Goal: Task Accomplishment & Management: Use online tool/utility

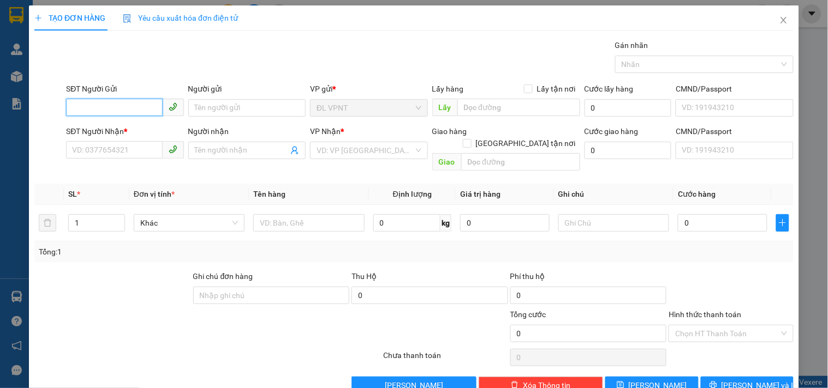
click at [138, 112] on input "SĐT Người Gửi" at bounding box center [114, 107] width 96 height 17
click at [124, 132] on div "0903011402 - CÔ DIỄM" at bounding box center [123, 130] width 103 height 12
type input "0903011402"
type input "CÔ DIỄM"
type input "0903011402"
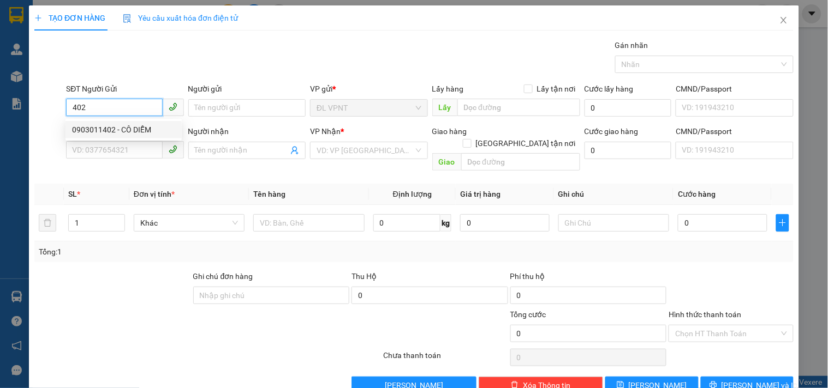
type input "CÔ DIỄM"
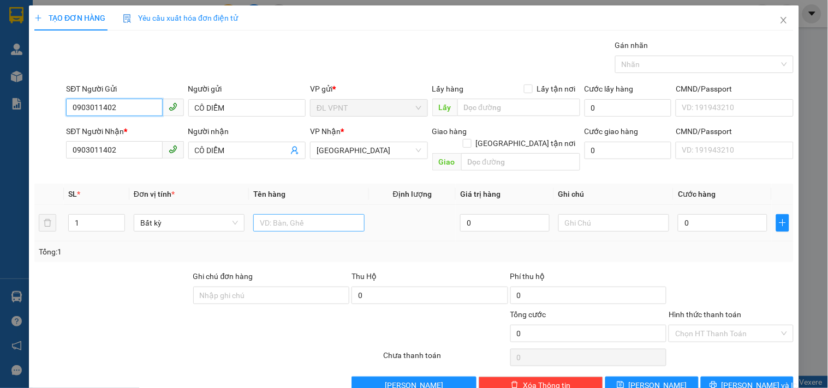
type input "0903011402"
click at [277, 214] on input "text" at bounding box center [308, 222] width 111 height 17
type input "2 T"
drag, startPoint x: 84, startPoint y: 216, endPoint x: 52, endPoint y: 224, distance: 33.2
click at [53, 223] on tr "1 Bất kỳ 2 T 0 0" at bounding box center [413, 223] width 759 height 37
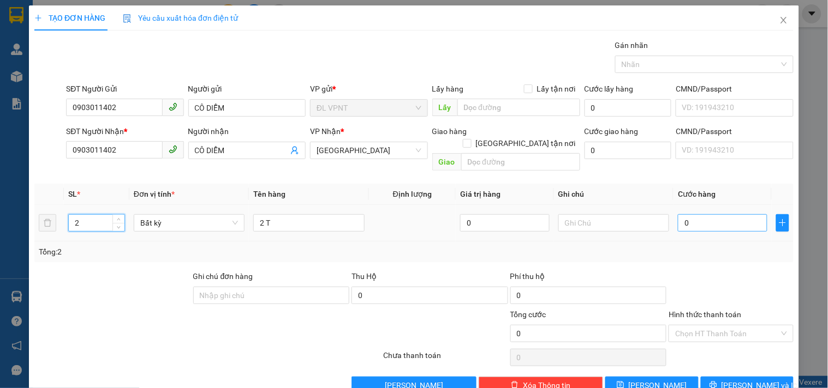
type input "2"
click at [719, 214] on input "0" at bounding box center [722, 222] width 89 height 17
type input "7"
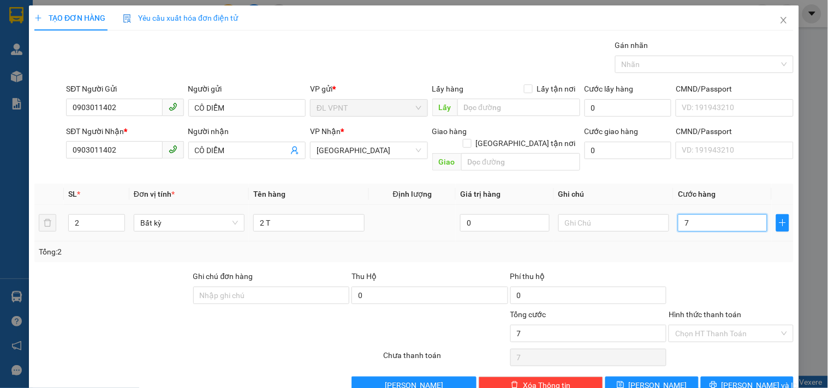
type input "70"
type input "7"
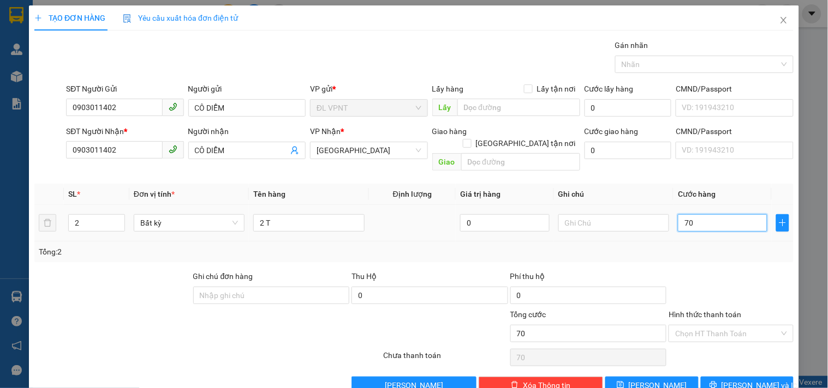
type input "7"
type input "0"
type input "06"
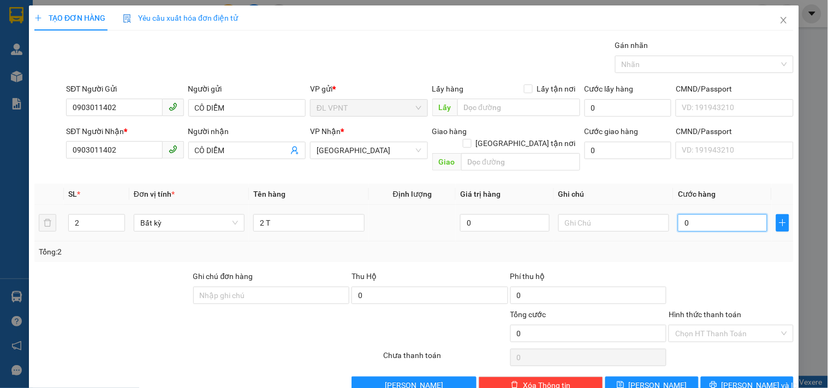
type input "6"
type input "060"
type input "60"
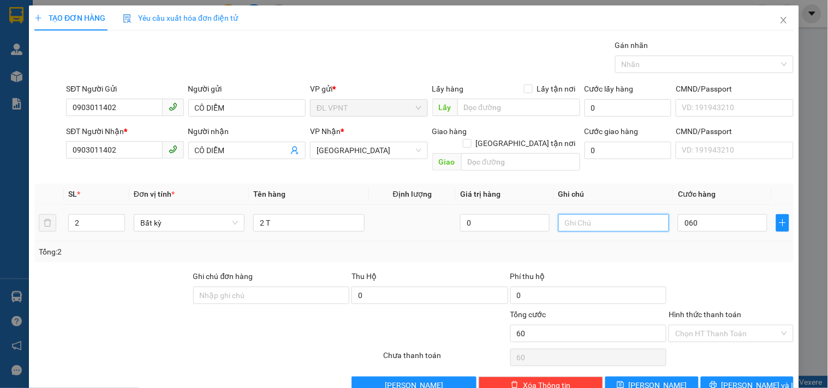
type input "60.000"
click at [592, 214] on input "text" at bounding box center [613, 222] width 111 height 17
click at [624, 217] on input "CKMB:" at bounding box center [613, 222] width 111 height 17
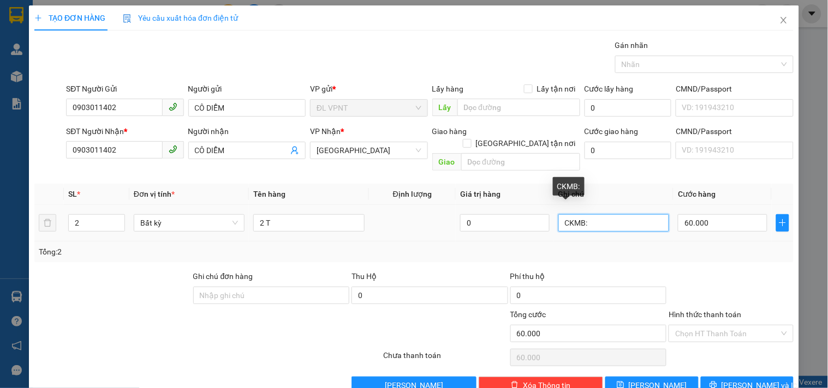
paste input "[DATE] 11:08"
type input "CKMB: [DATE] 11:08"
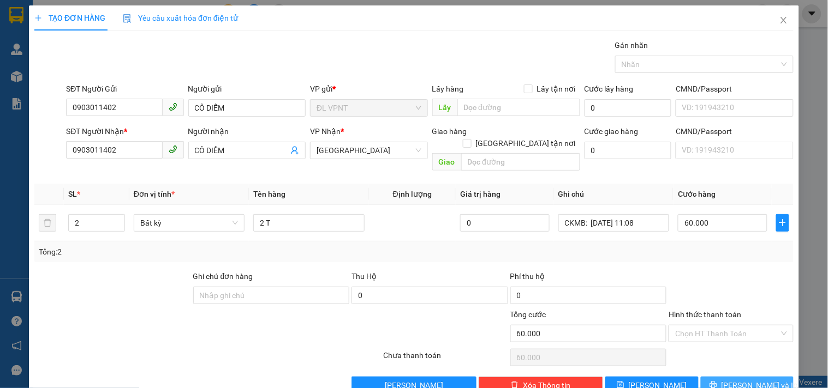
drag, startPoint x: 716, startPoint y: 370, endPoint x: 702, endPoint y: 337, distance: 36.0
click at [716, 377] on button "[PERSON_NAME] và In" at bounding box center [747, 385] width 93 height 17
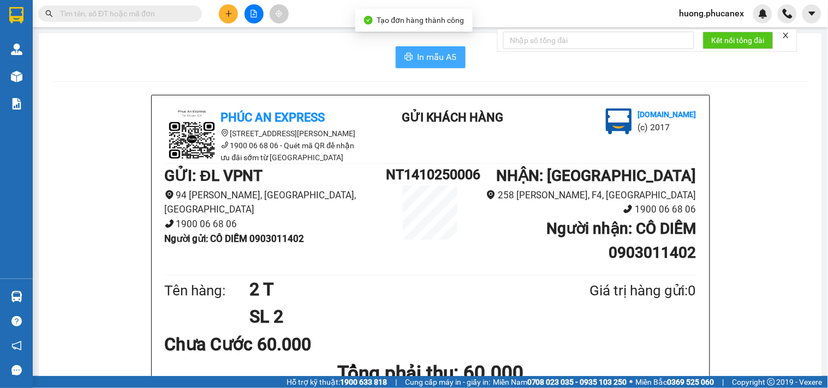
click at [423, 57] on span "In mẫu A5" at bounding box center [436, 57] width 39 height 14
